Goal: Book appointment/travel/reservation

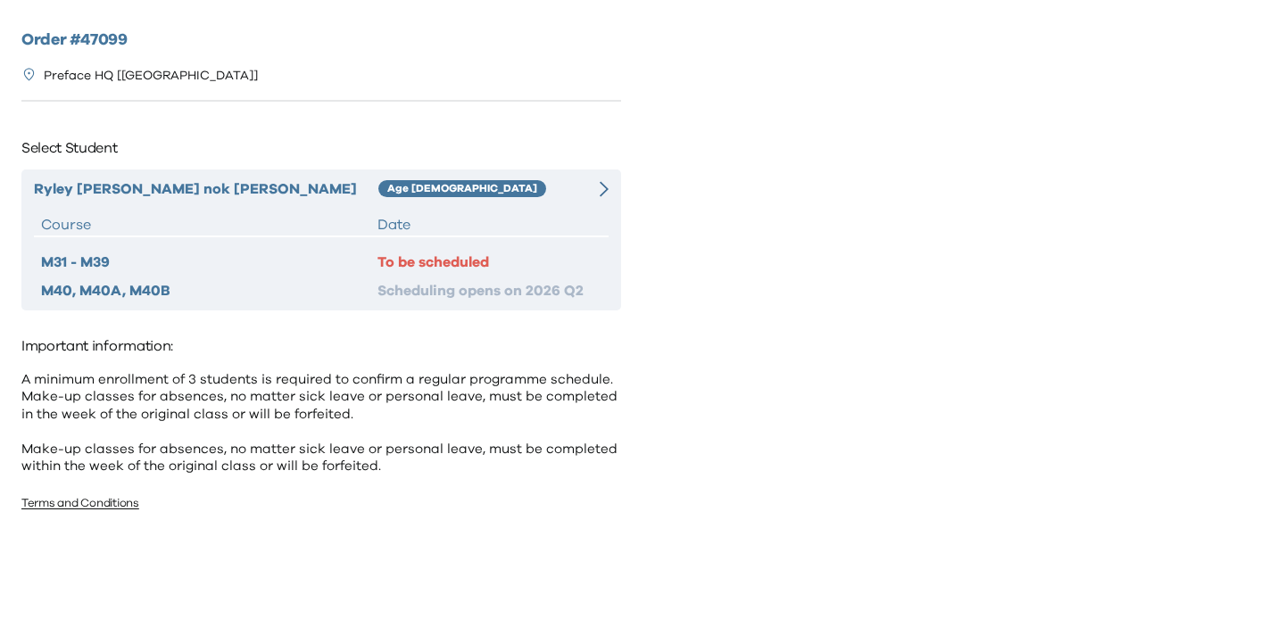
click at [594, 189] on div at bounding box center [594, 188] width 29 height 21
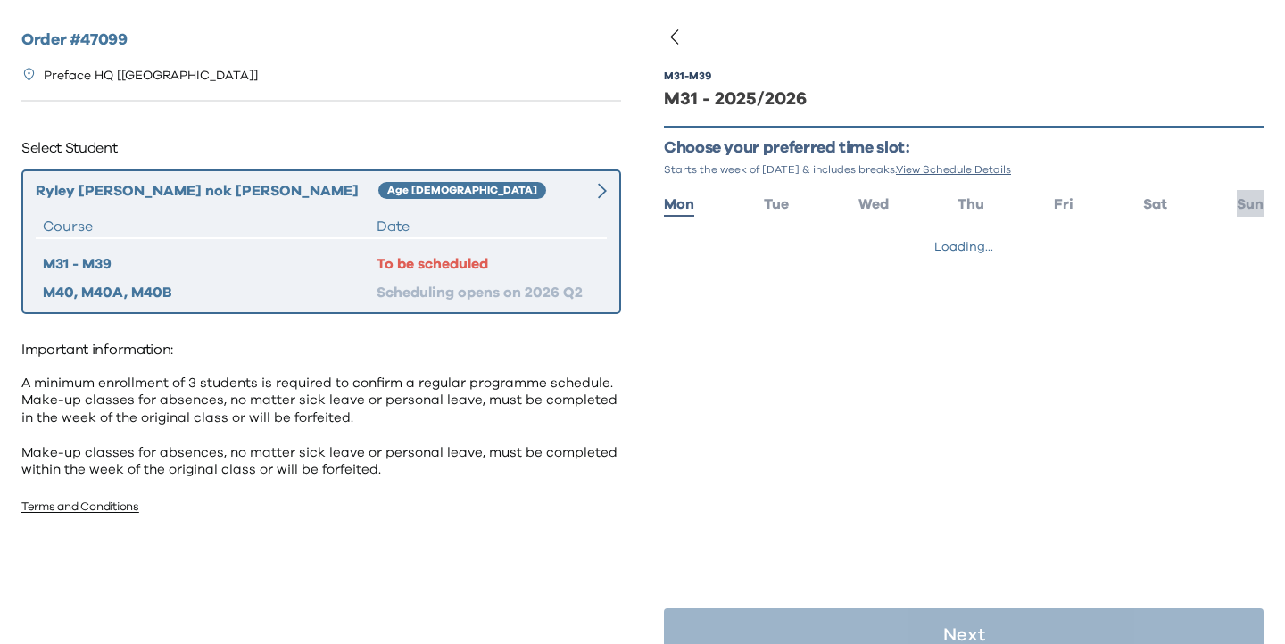
click at [1249, 197] on span "Sun" at bounding box center [1250, 204] width 27 height 14
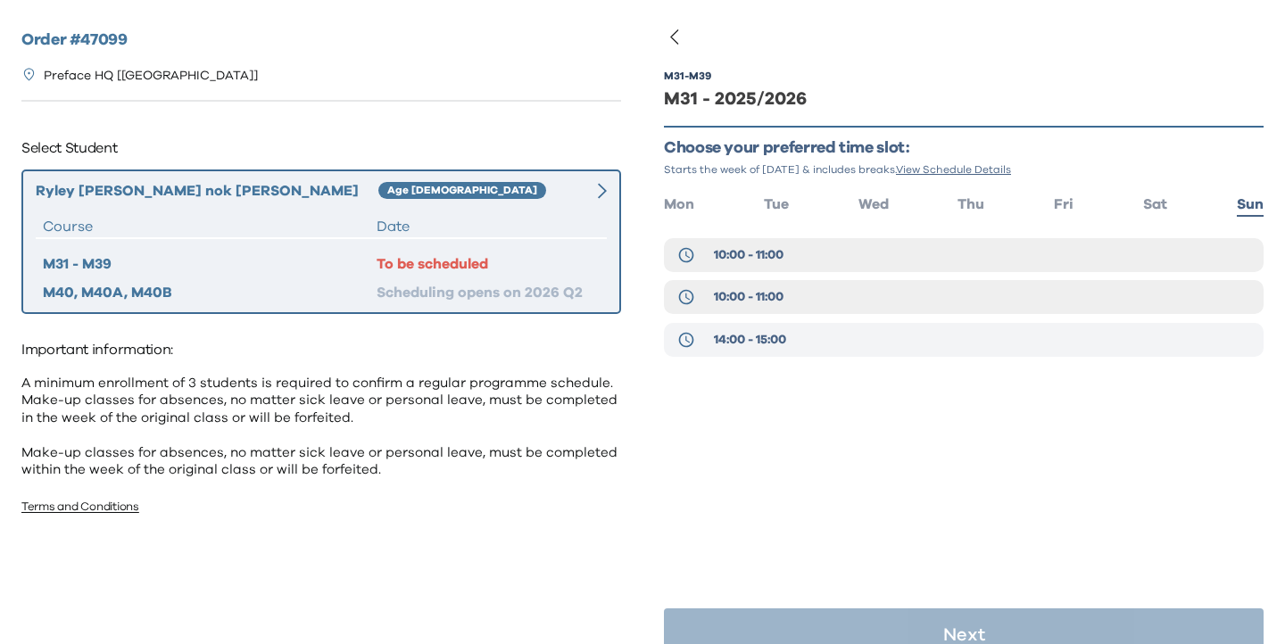
click at [888, 333] on button "14:00 - 15:00" at bounding box center [964, 340] width 600 height 34
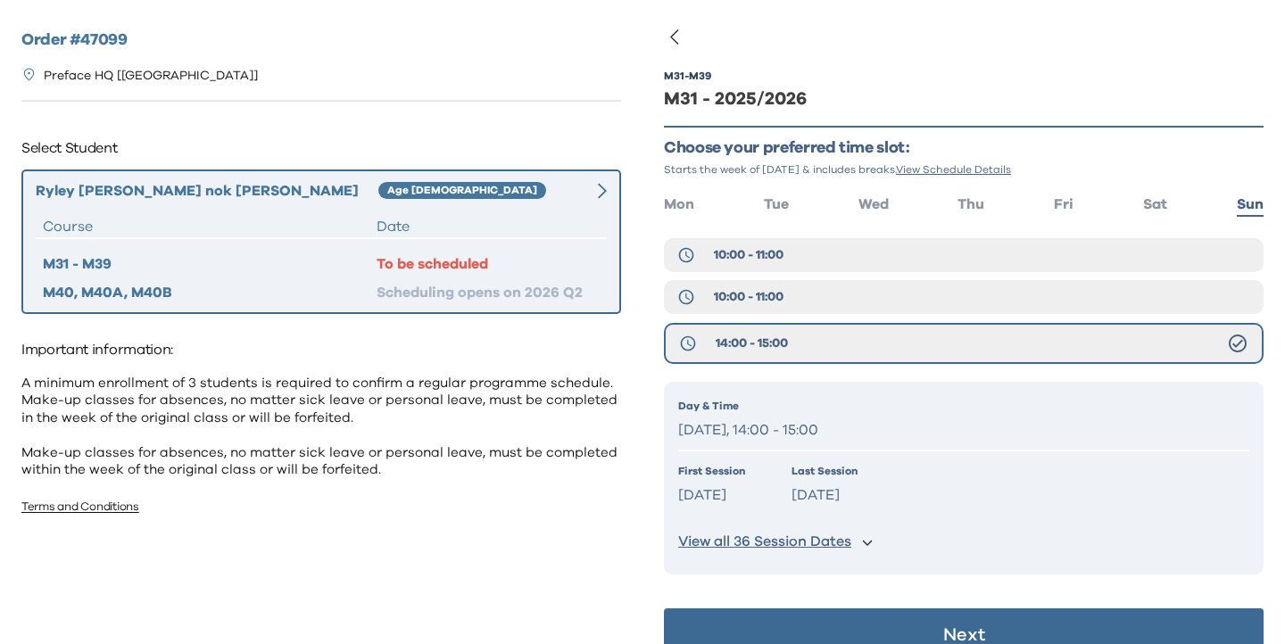
click at [1040, 618] on button "Next" at bounding box center [964, 636] width 600 height 54
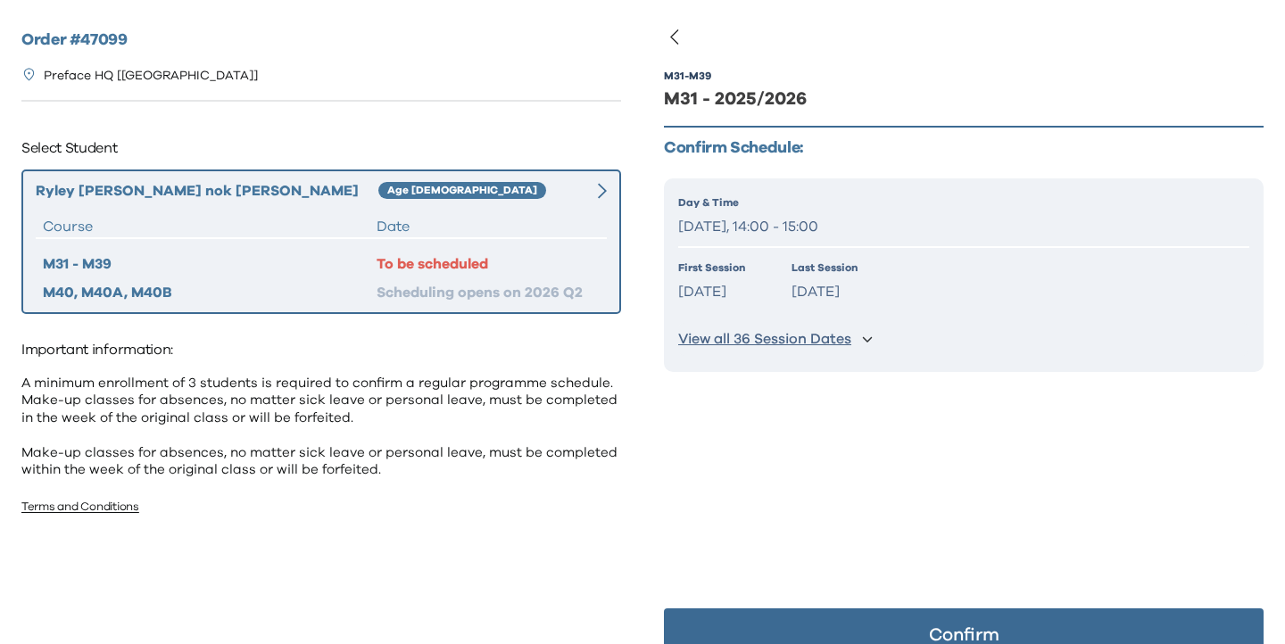
click at [1041, 618] on button "Confirm" at bounding box center [964, 636] width 600 height 54
